Goal: Transaction & Acquisition: Book appointment/travel/reservation

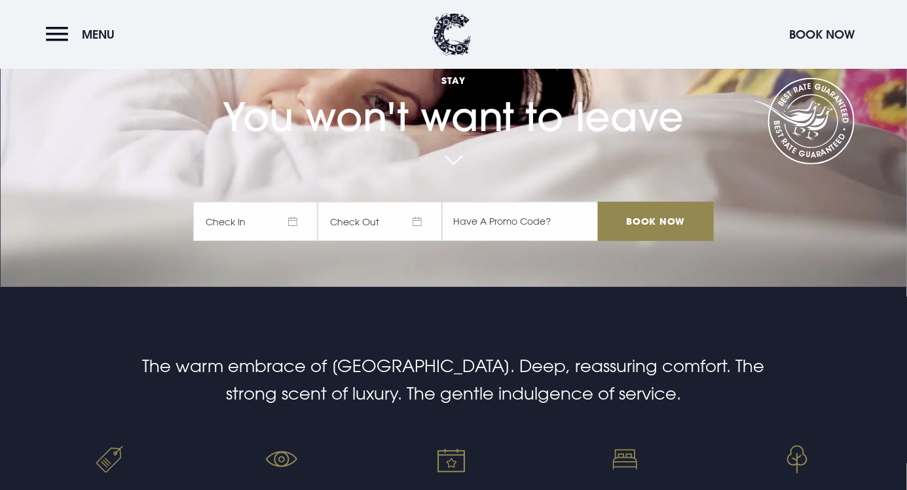
scroll to position [247, 0]
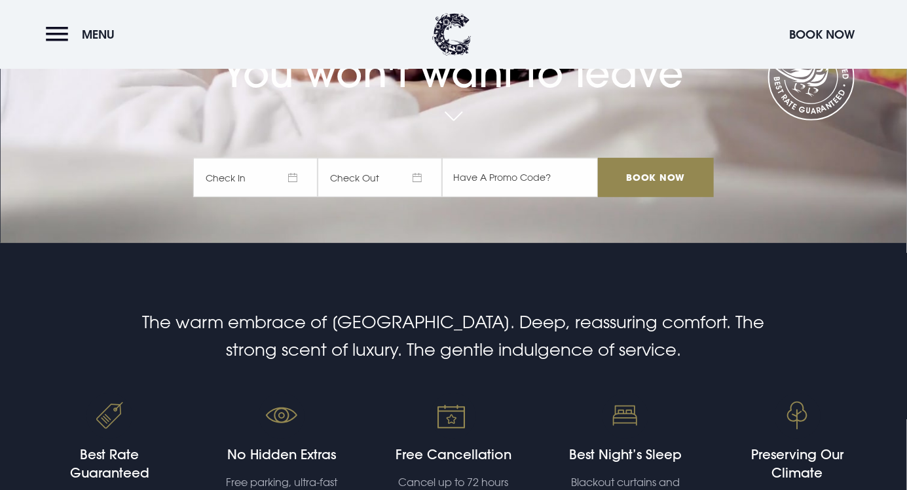
click at [269, 197] on span "Check In" at bounding box center [255, 177] width 124 height 39
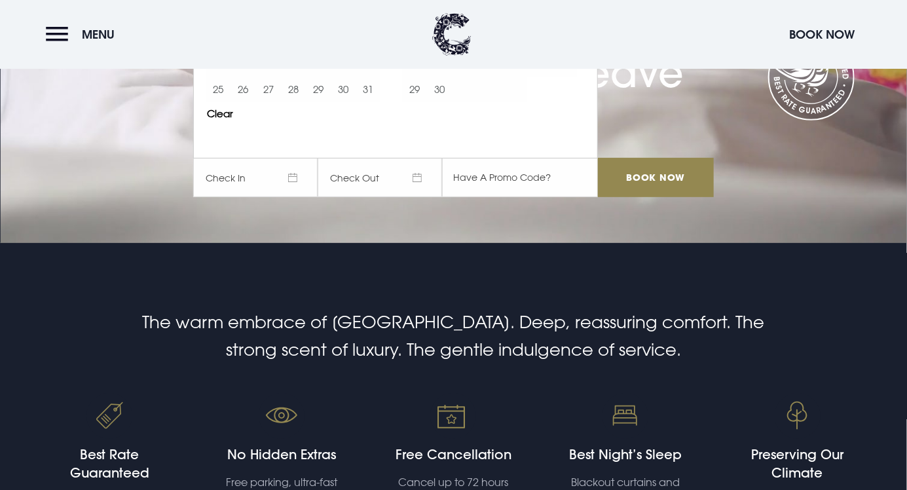
scroll to position [0, 0]
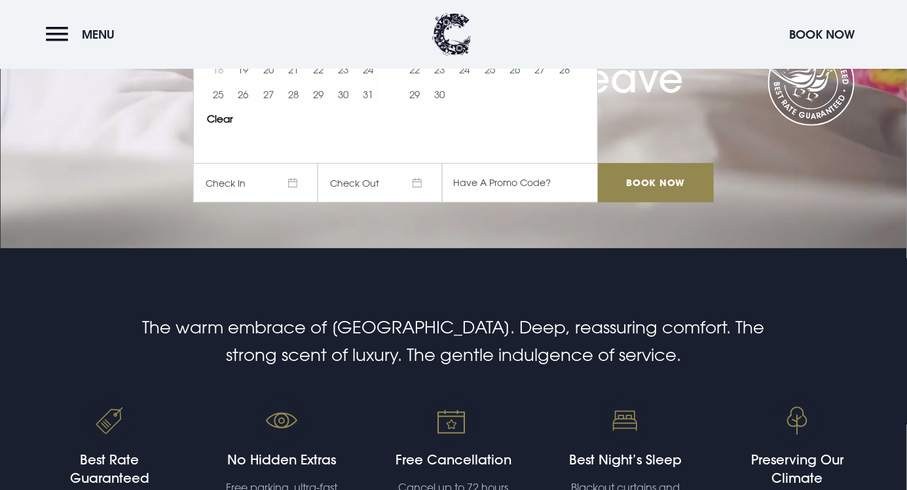
click at [550, 308] on section "Best Rate Guaranteed The warm embrace of [GEOGRAPHIC_DATA]. Deep, reassuring co…" at bounding box center [453, 455] width 907 height 414
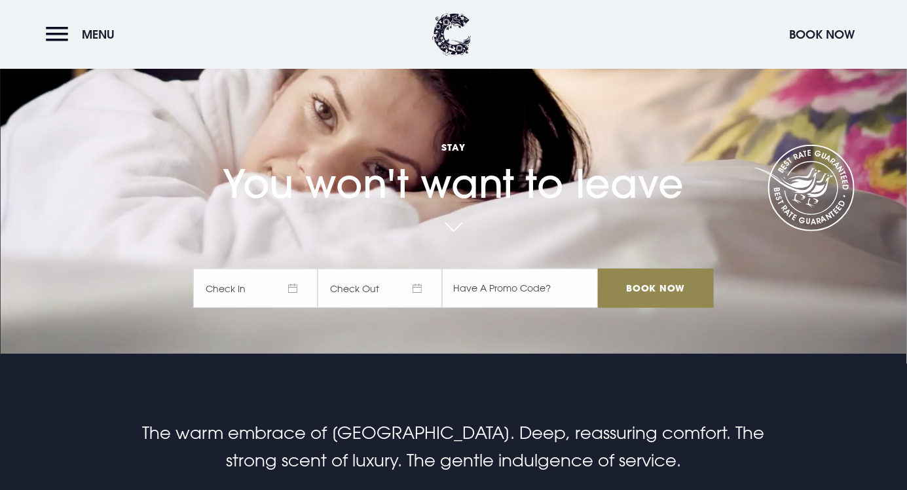
scroll to position [139, 0]
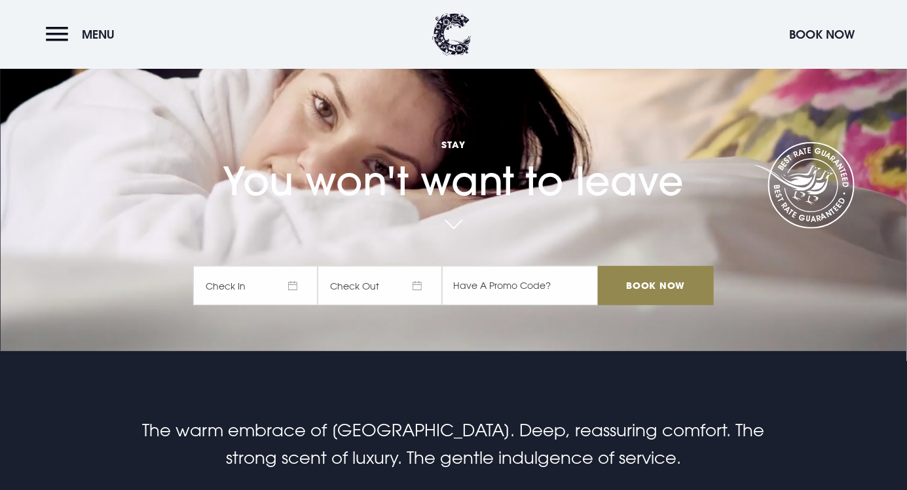
click at [273, 305] on span "Check In" at bounding box center [255, 285] width 124 height 39
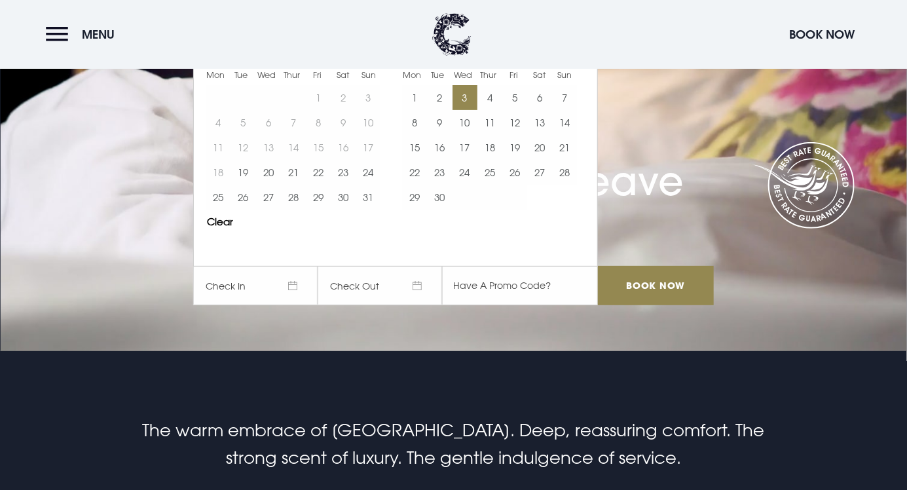
click at [468, 110] on button "3" at bounding box center [464, 97] width 25 height 25
click at [498, 110] on button "4" at bounding box center [489, 97] width 25 height 25
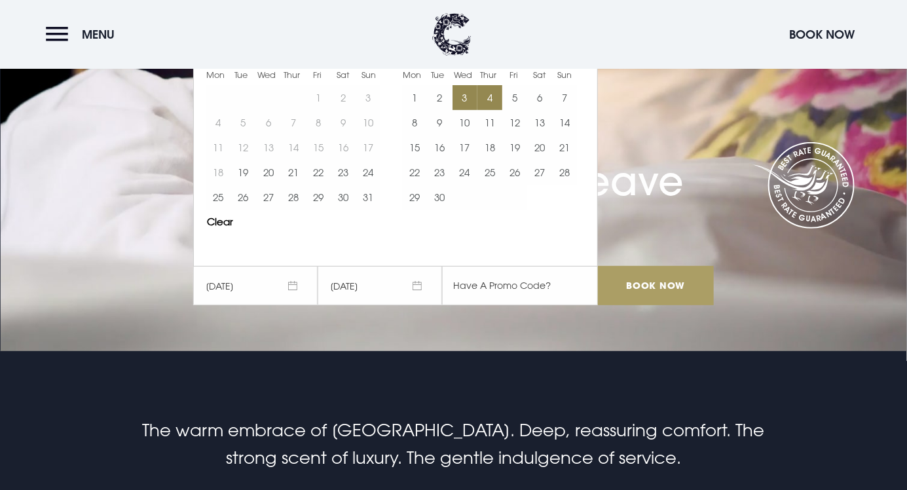
click at [668, 305] on input "Book Now" at bounding box center [655, 285] width 115 height 39
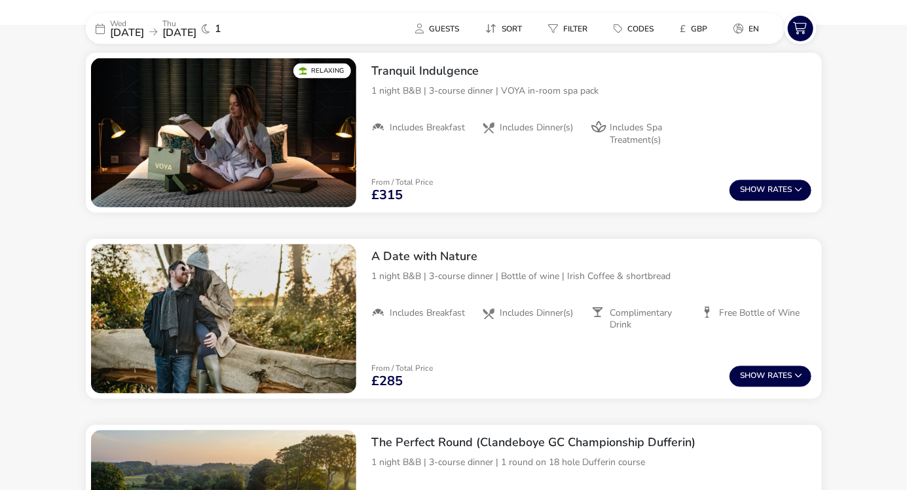
scroll to position [924, 0]
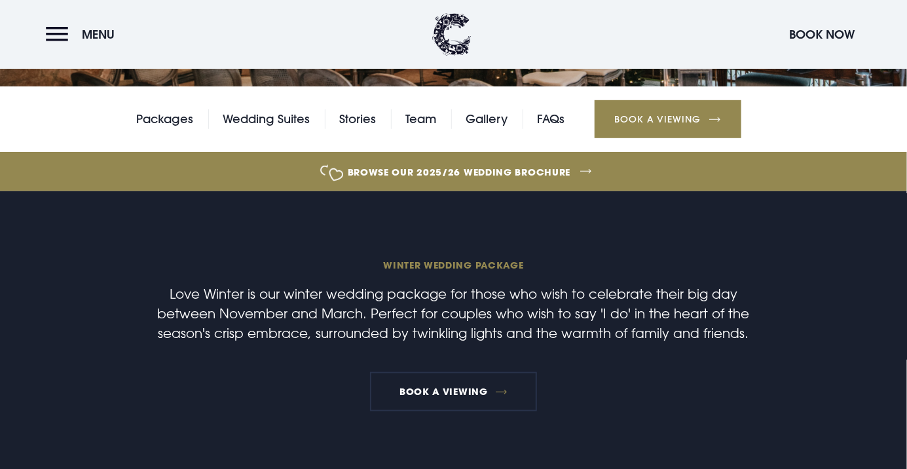
scroll to position [308, 0]
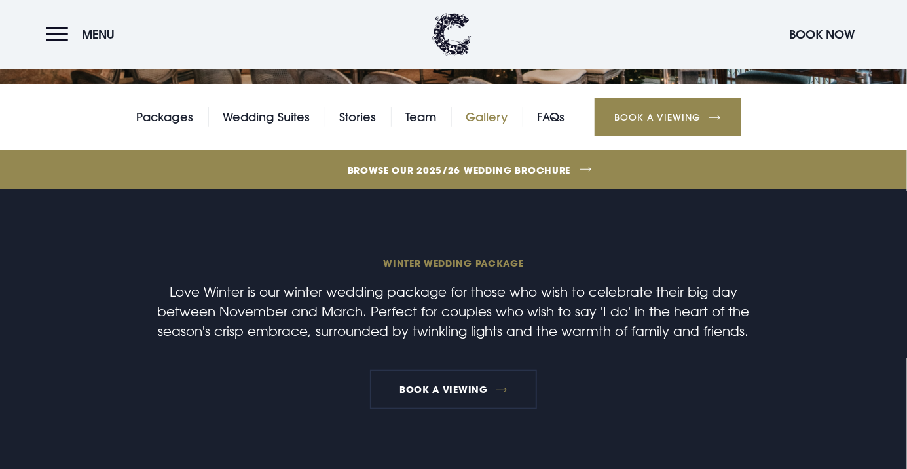
click at [486, 113] on link "Gallery" at bounding box center [487, 117] width 42 height 20
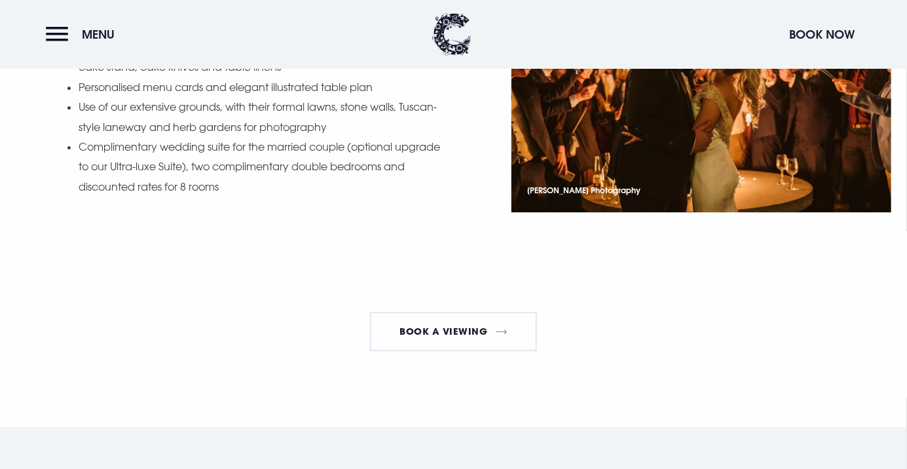
scroll to position [1602, 0]
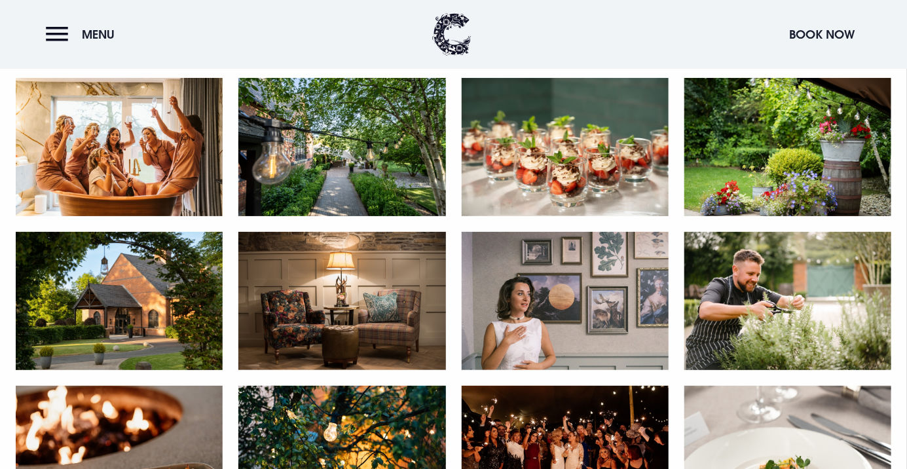
scroll to position [2211, 0]
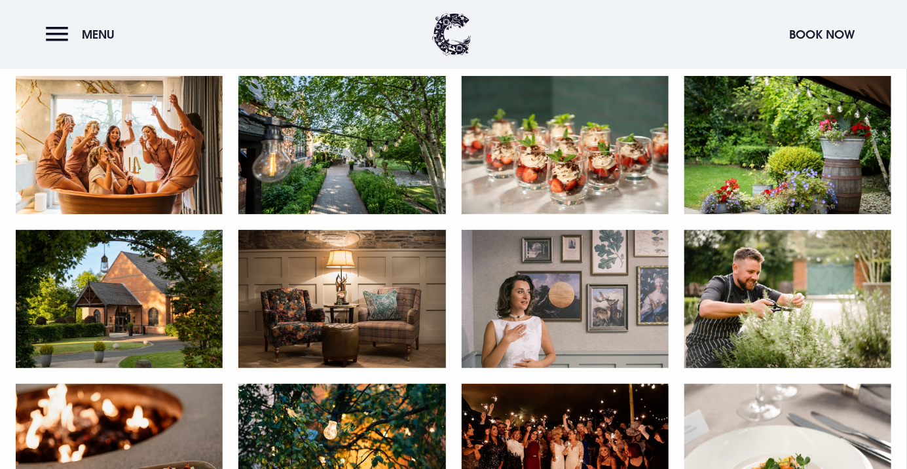
click at [587, 302] on img at bounding box center [565, 299] width 207 height 138
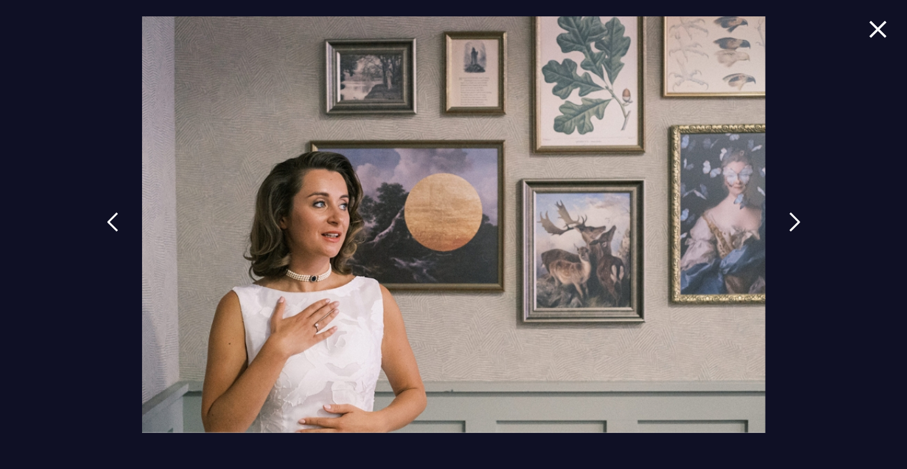
click at [818, 252] on div at bounding box center [453, 234] width 907 height 469
click at [800, 232] on img at bounding box center [795, 222] width 12 height 20
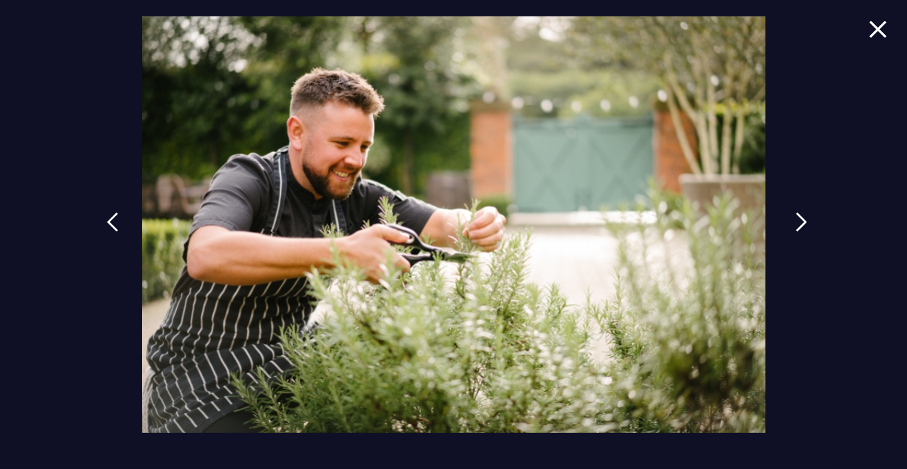
click at [797, 232] on img at bounding box center [801, 222] width 12 height 20
